Goal: Task Accomplishment & Management: Manage account settings

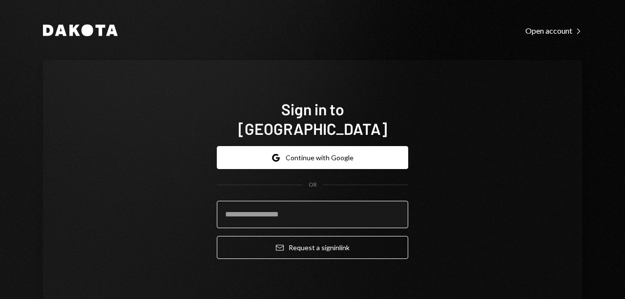
paste input "**********"
type input "**********"
click at [241, 204] on input "**********" at bounding box center [312, 214] width 191 height 27
